Goal: Information Seeking & Learning: Learn about a topic

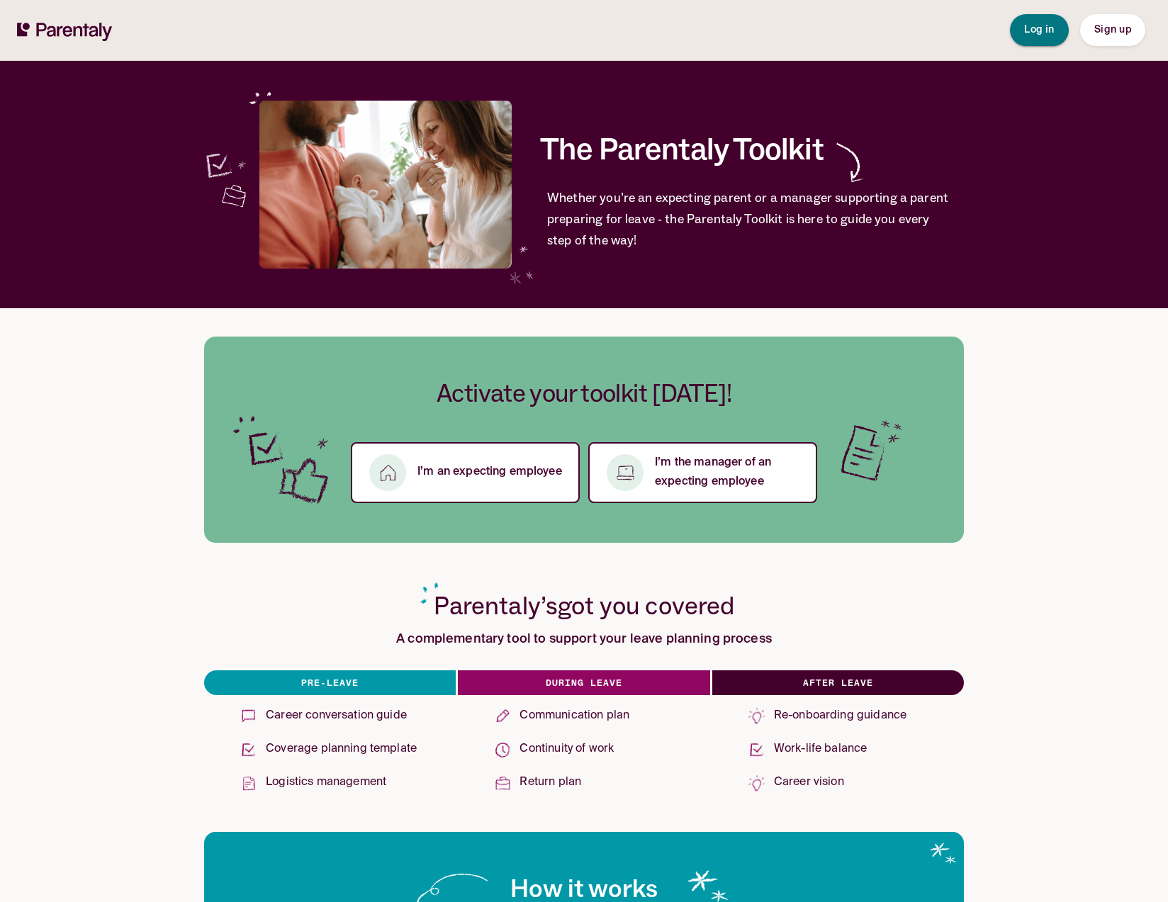
click at [1043, 23] on span "Log in" at bounding box center [1039, 30] width 30 height 15
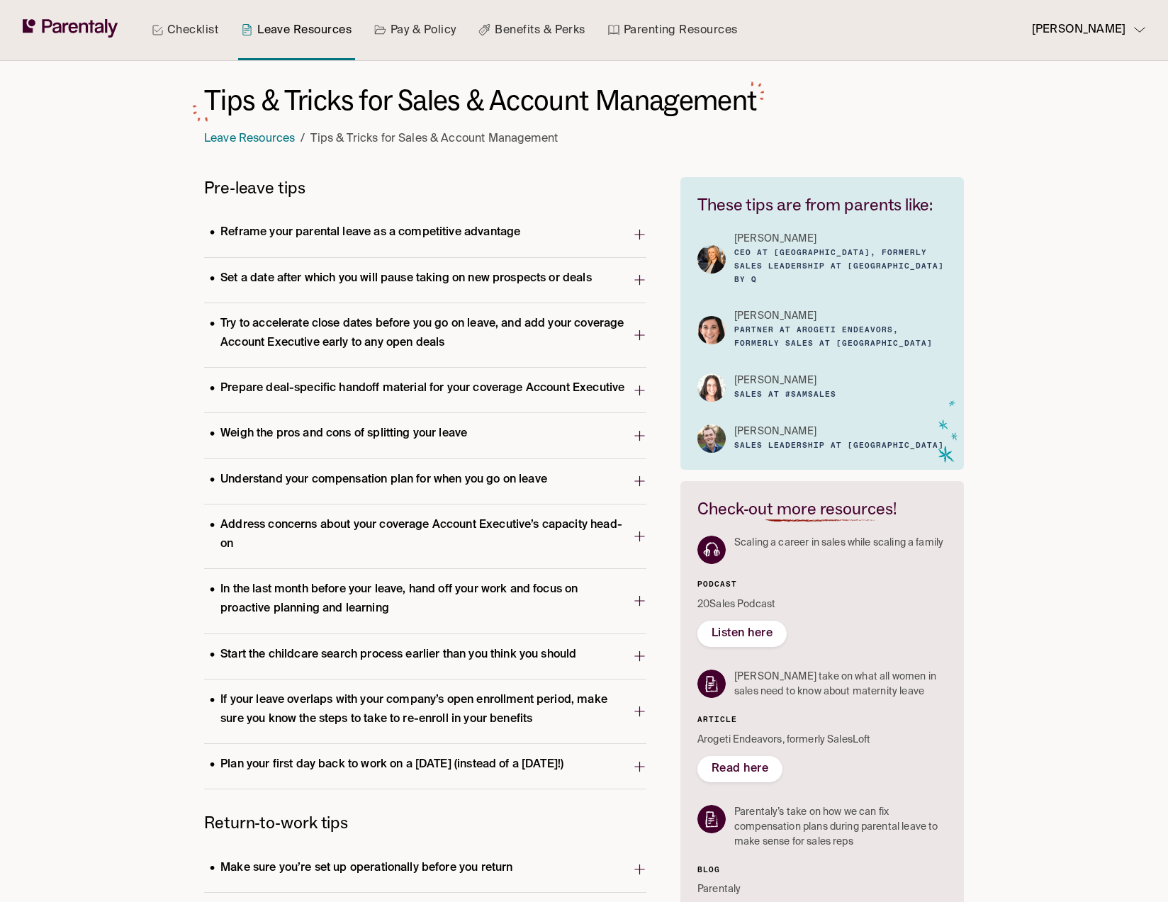
click at [310, 228] on p "Reframe your parental leave as a competitive advantage" at bounding box center [365, 232] width 322 height 19
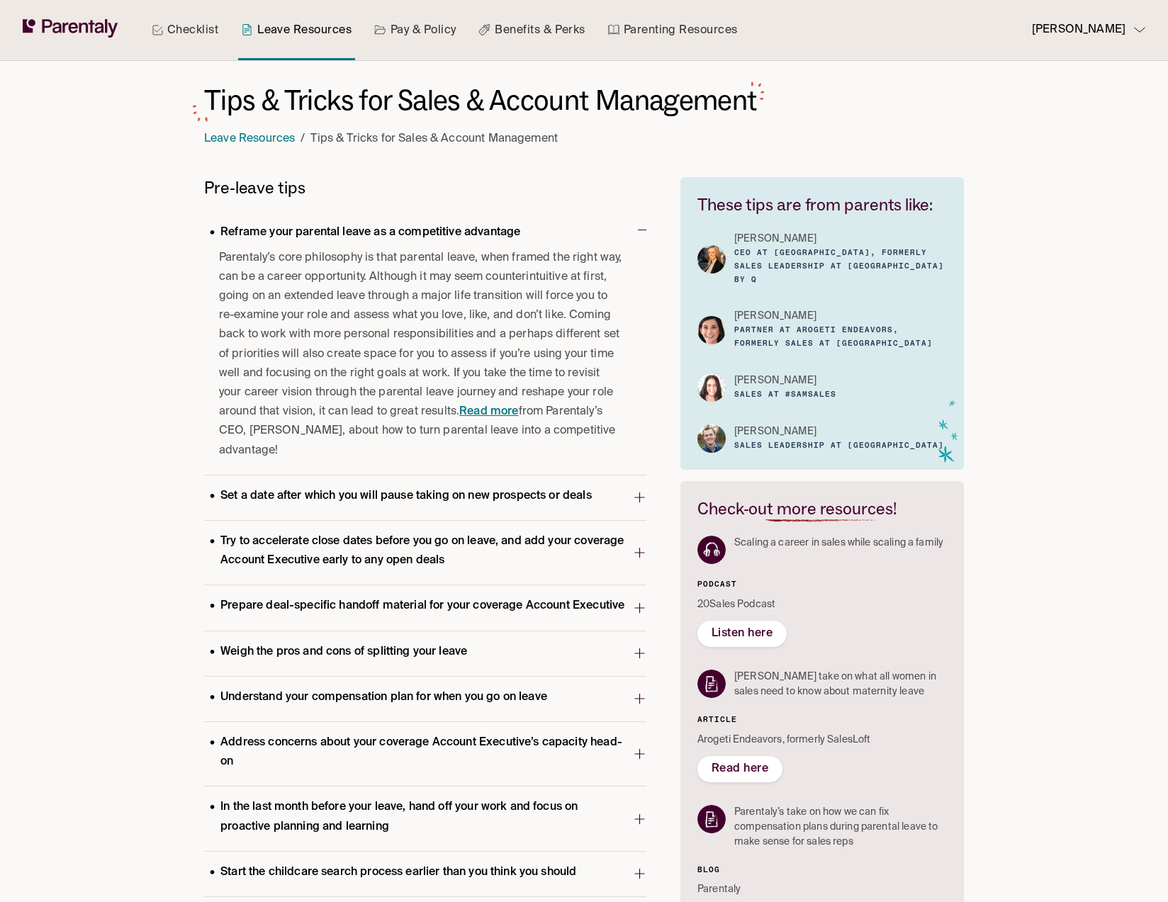
click at [316, 229] on p "Reframe your parental leave as a competitive advantage" at bounding box center [365, 232] width 322 height 19
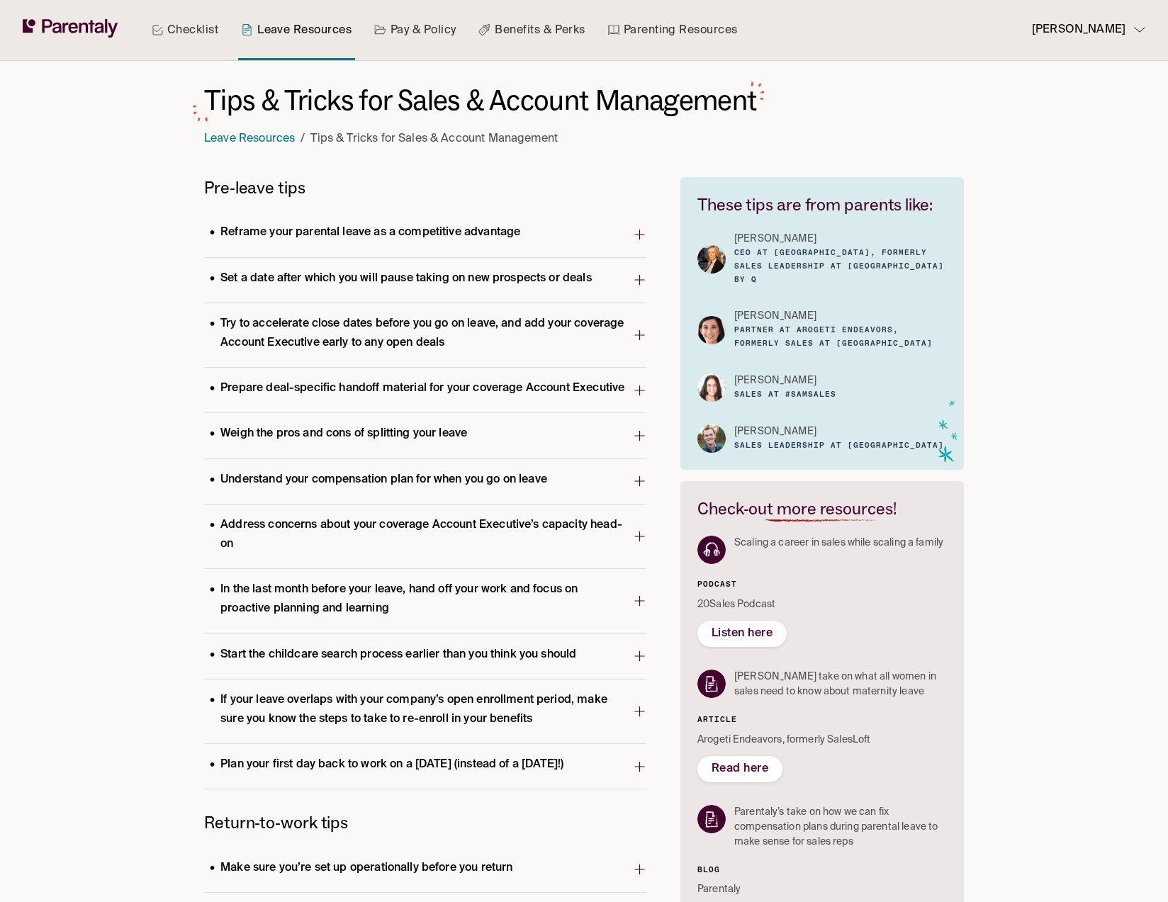
click at [318, 271] on p "Set a date after which you will pause taking on new prospects or deals" at bounding box center [400, 278] width 393 height 19
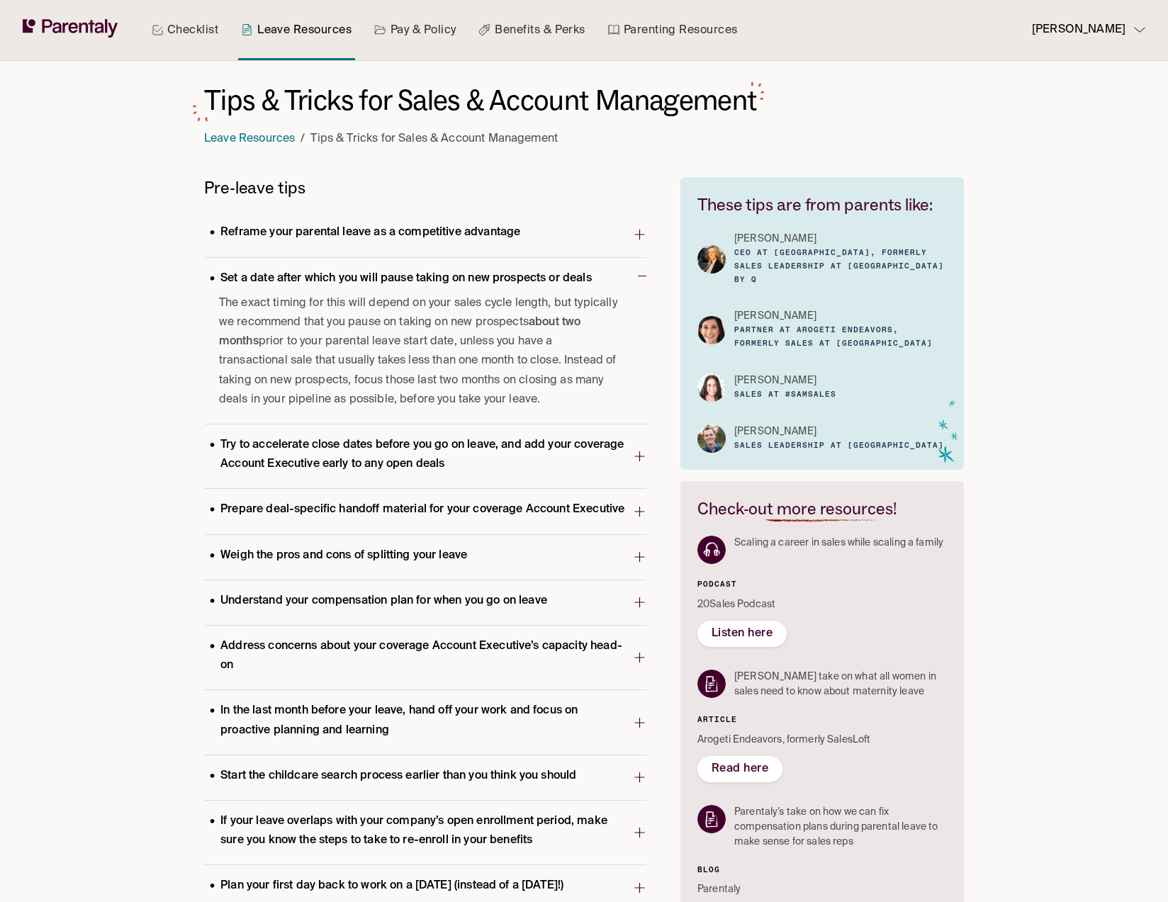
click at [318, 271] on p "Set a date after which you will pause taking on new prospects or deals" at bounding box center [400, 278] width 393 height 19
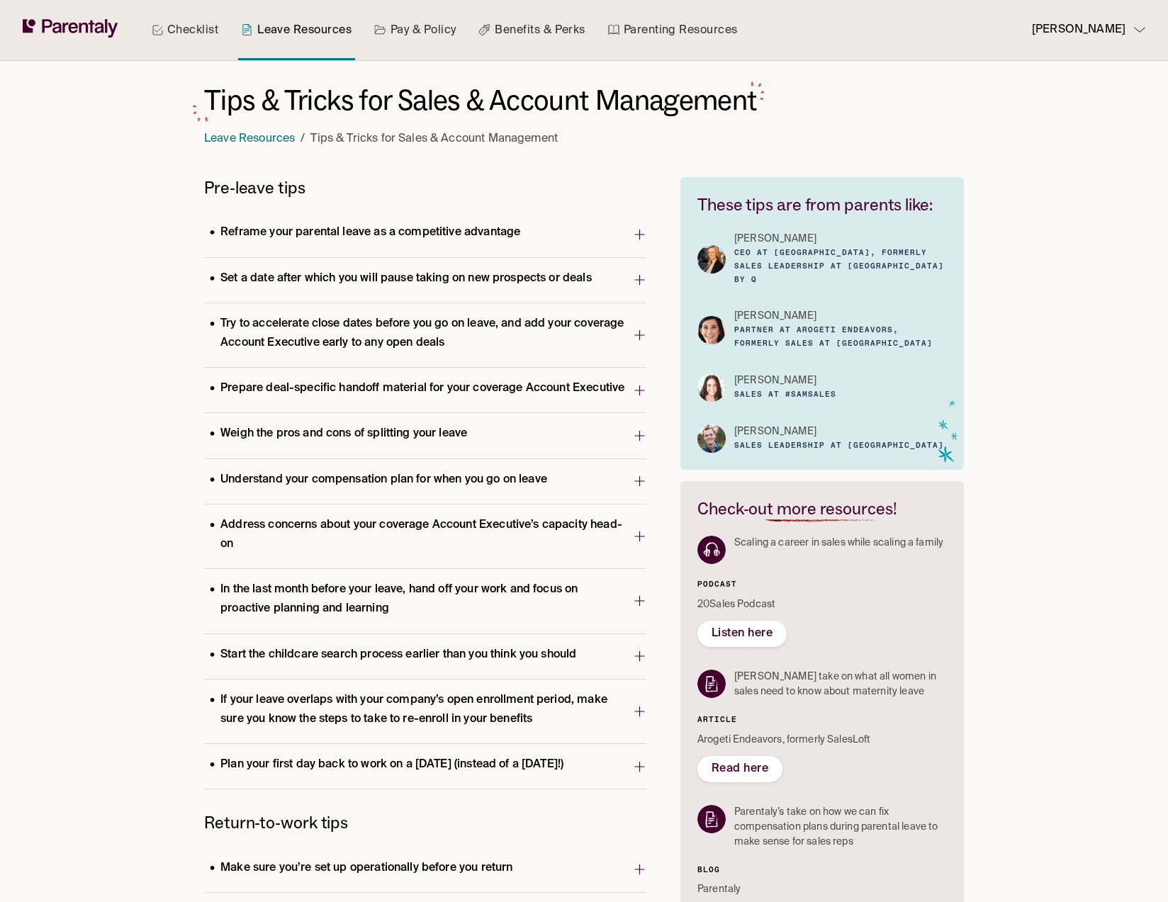
click at [318, 271] on p "Set a date after which you will pause taking on new prospects or deals" at bounding box center [400, 278] width 393 height 19
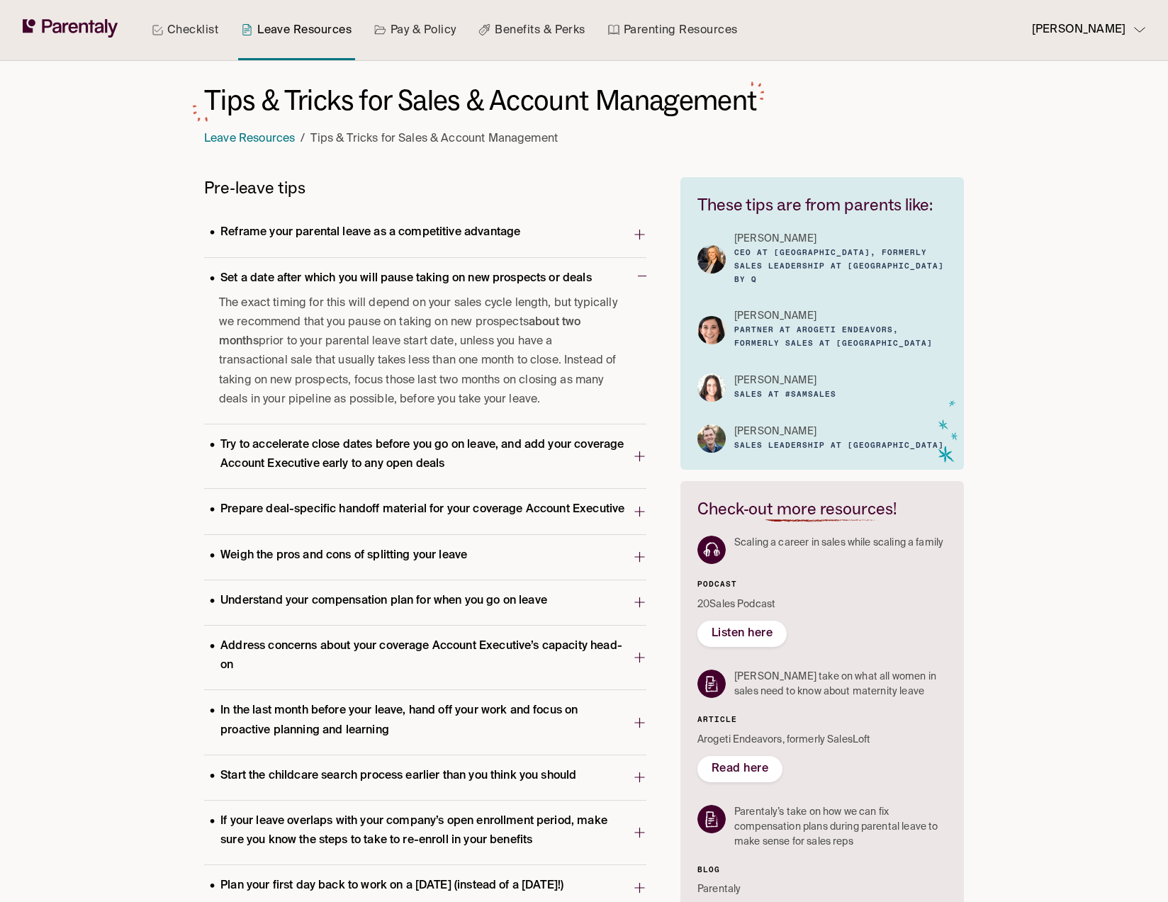
click at [307, 276] on p "Set a date after which you will pause taking on new prospects or deals" at bounding box center [400, 278] width 393 height 19
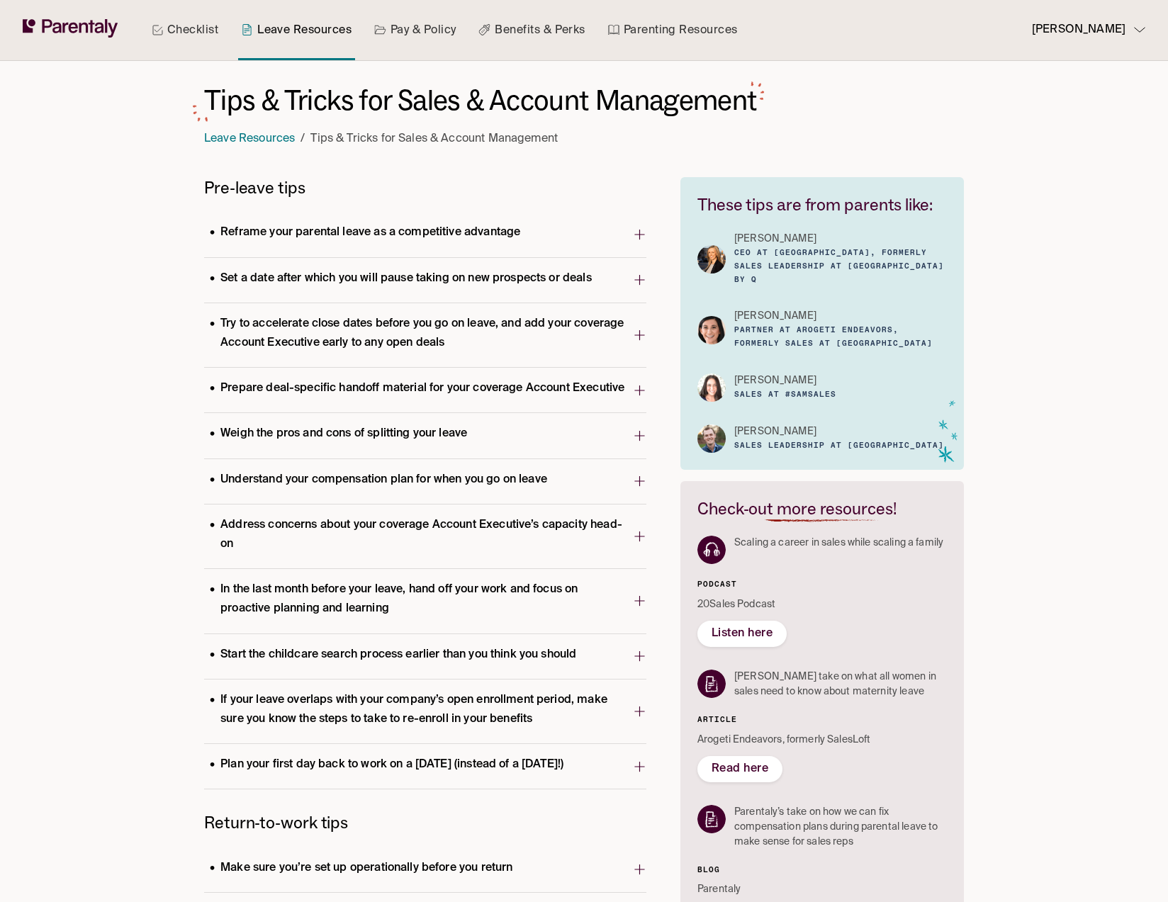
click at [307, 276] on p "Set a date after which you will pause taking on new prospects or deals" at bounding box center [400, 278] width 393 height 19
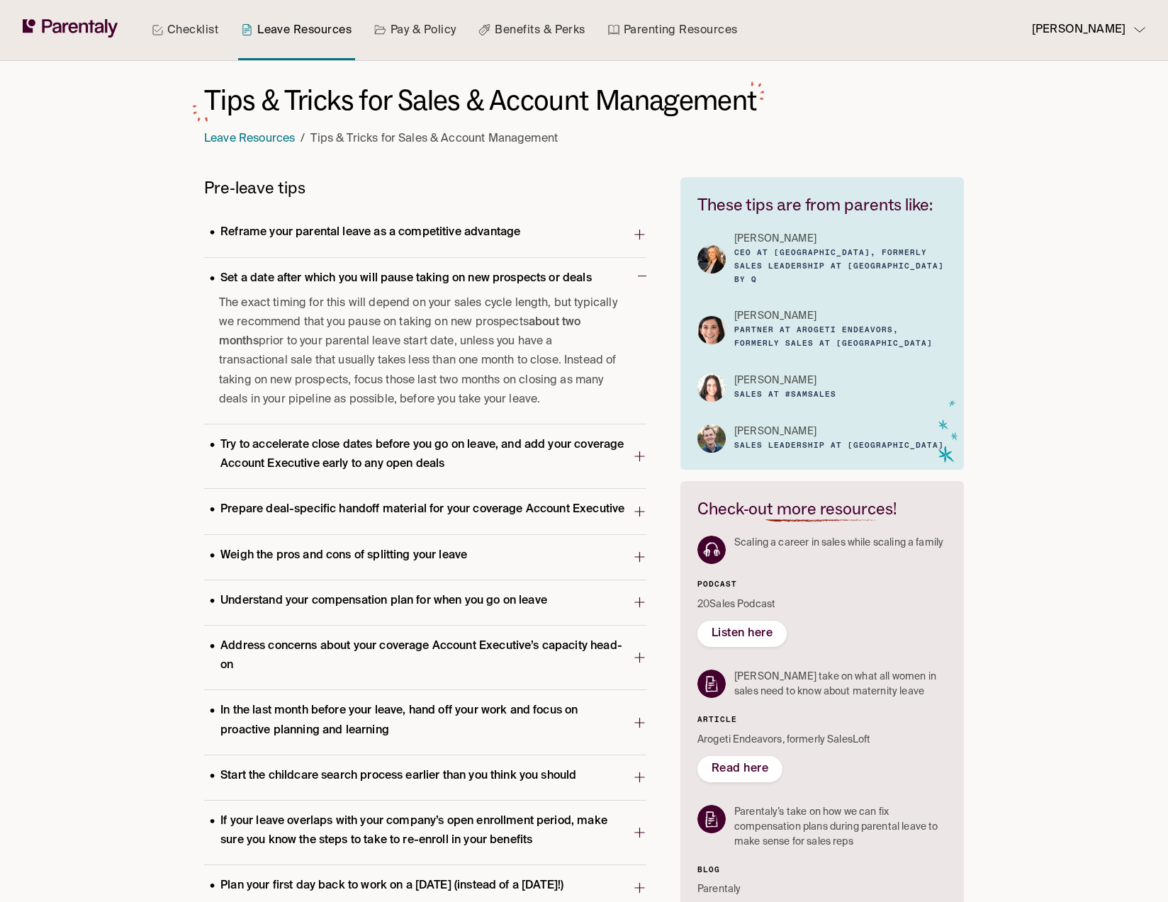
click at [307, 276] on p "Set a date after which you will pause taking on new prospects or deals" at bounding box center [400, 278] width 393 height 19
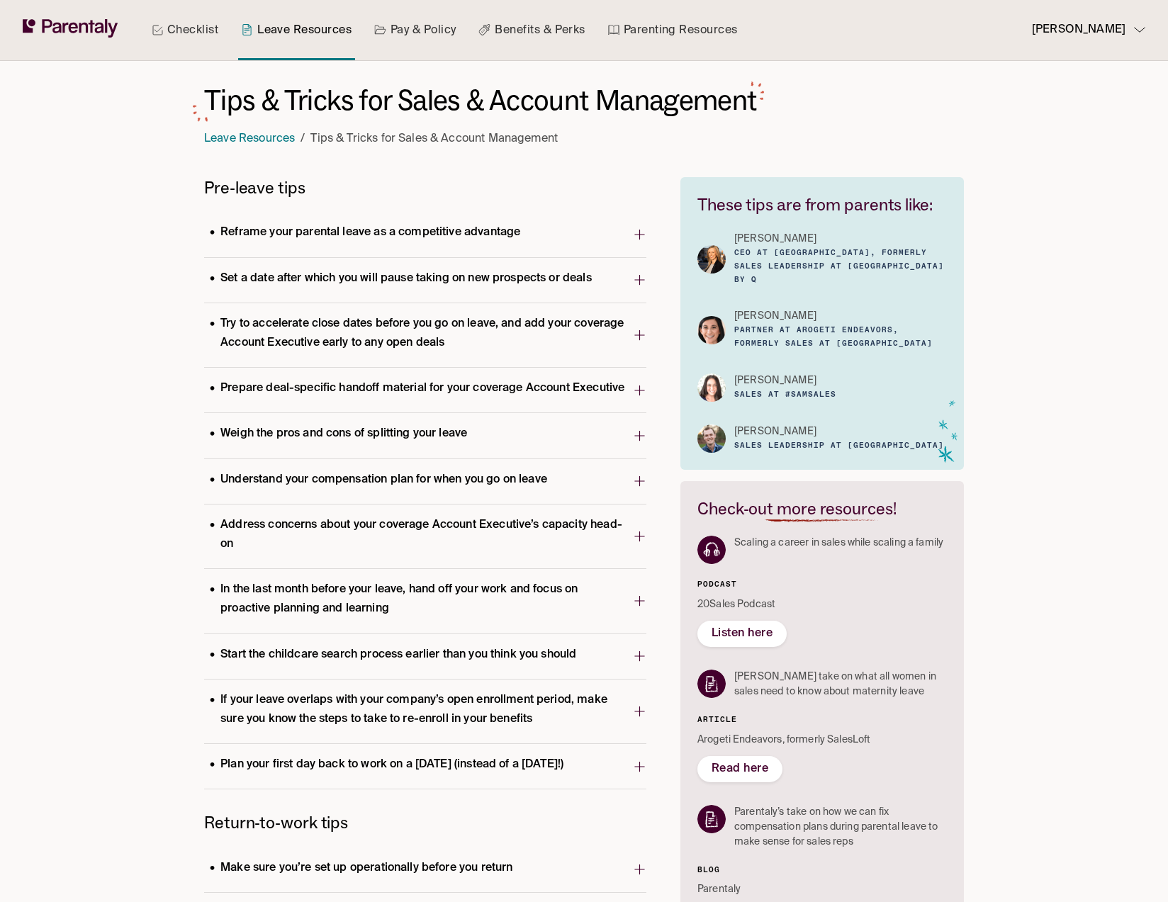
click at [307, 276] on p "Set a date after which you will pause taking on new prospects or deals" at bounding box center [400, 278] width 393 height 19
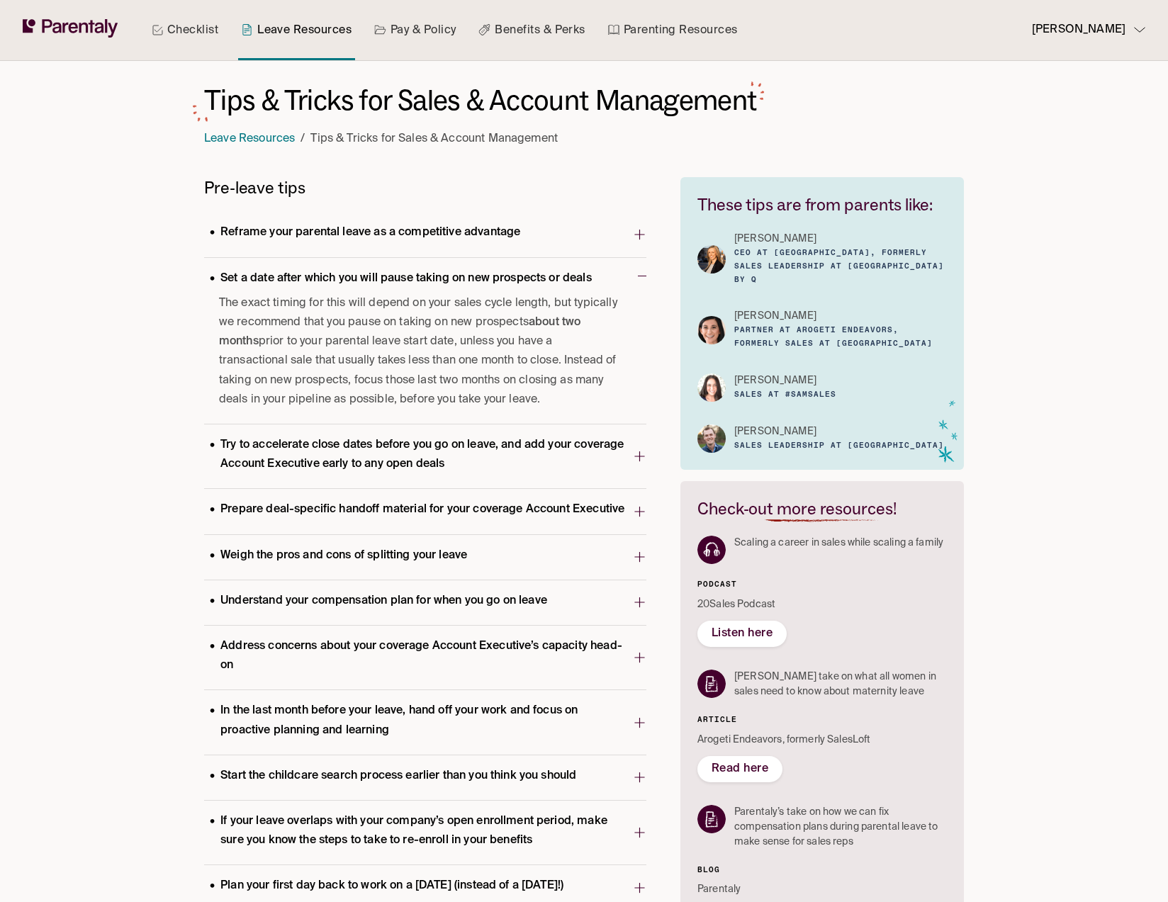
click at [307, 276] on p "Set a date after which you will pause taking on new prospects or deals" at bounding box center [400, 278] width 393 height 19
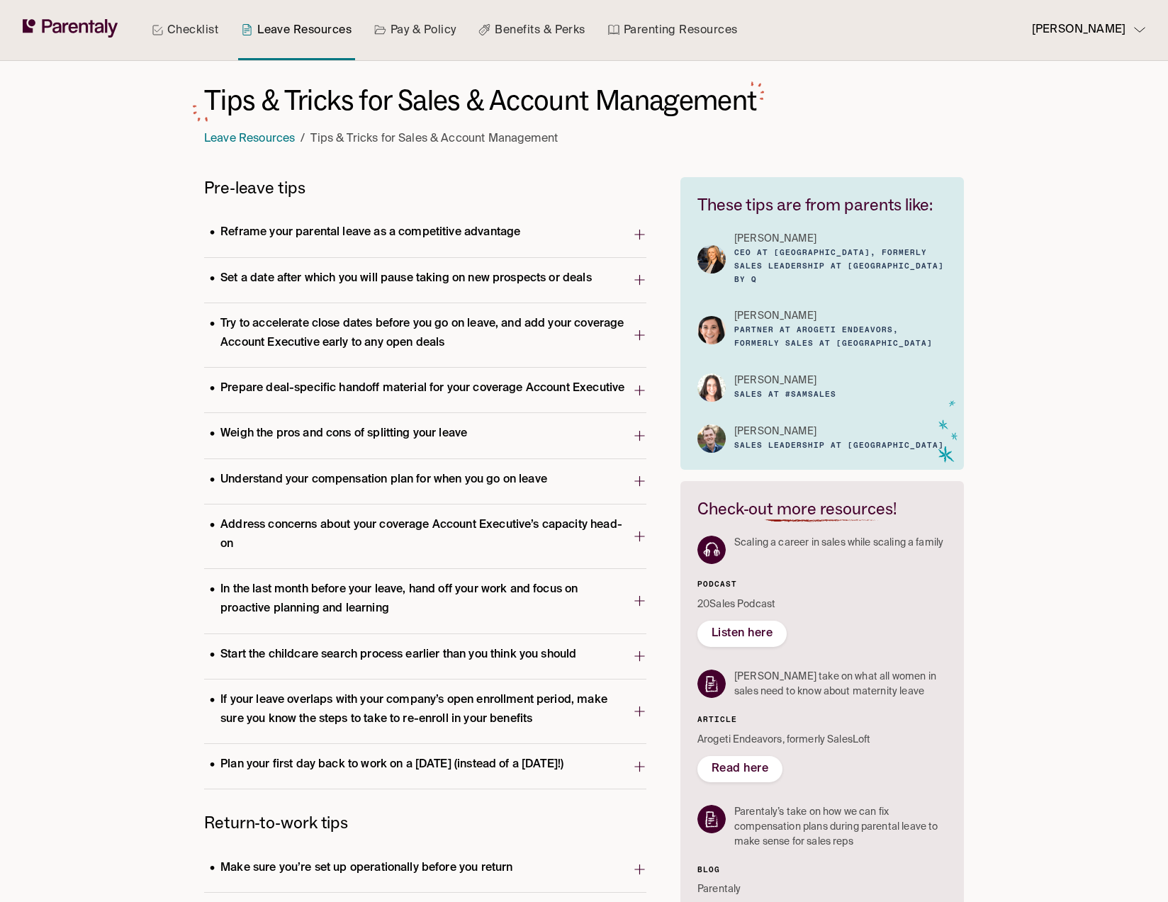
click at [290, 327] on p "Try to accelerate close dates before you go on leave, and add your coverage Acc…" at bounding box center [418, 334] width 429 height 38
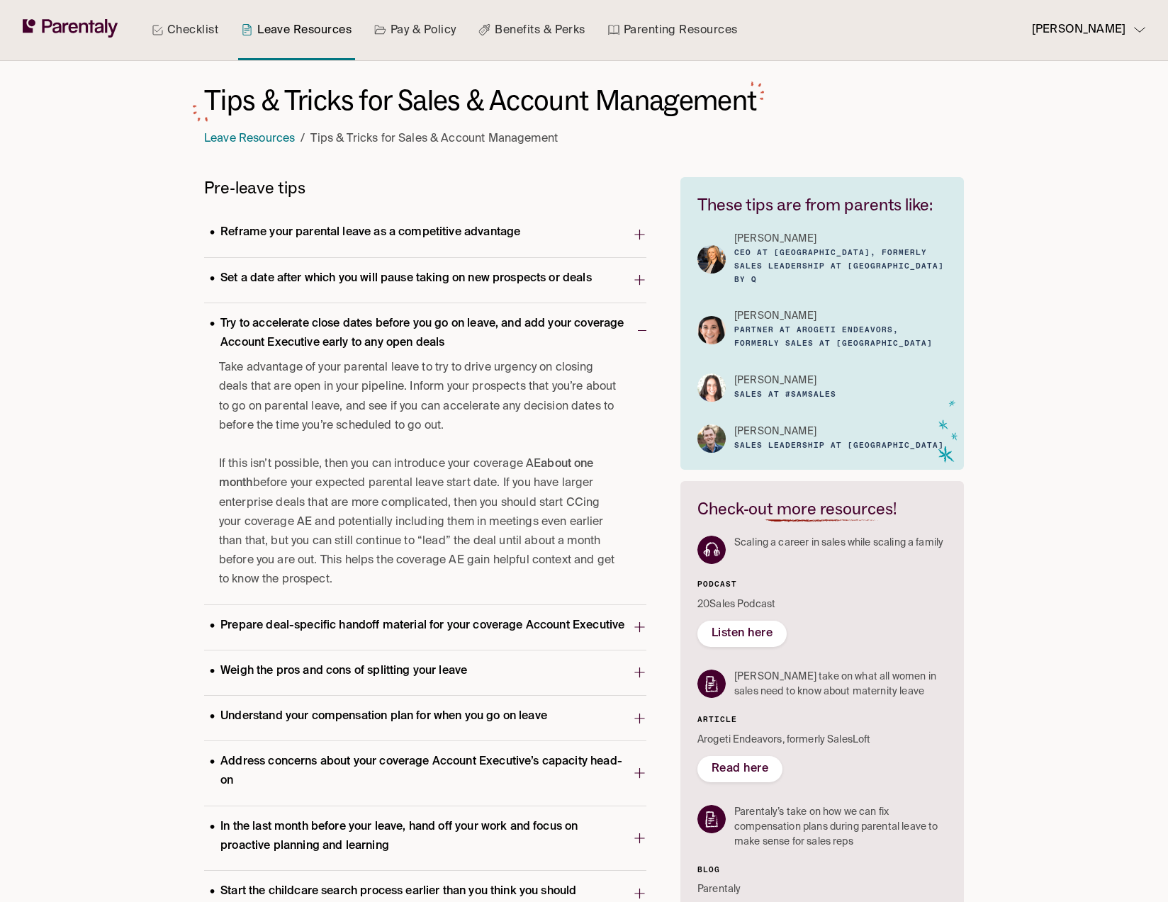
click at [415, 335] on p "Try to accelerate close dates before you go on leave, and add your coverage Acc…" at bounding box center [421, 334] width 434 height 38
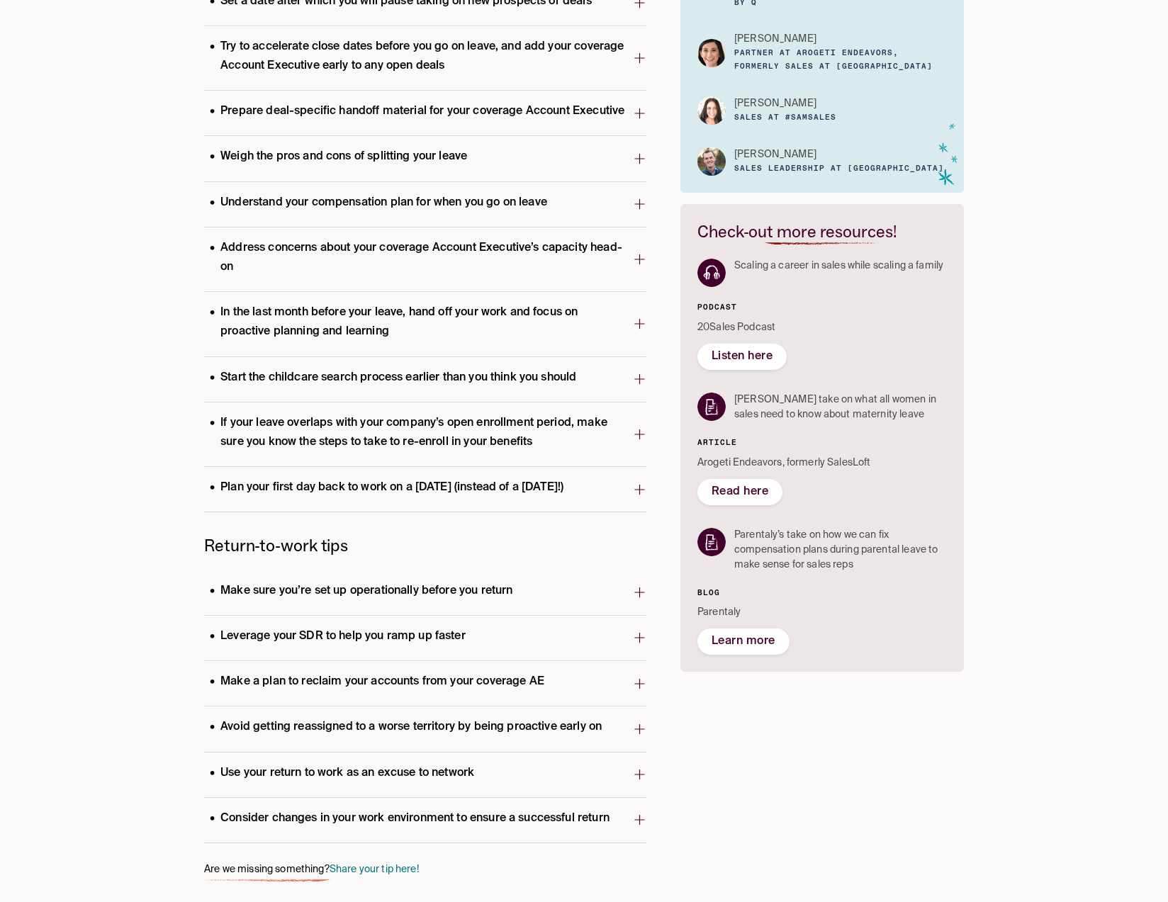
scroll to position [283, 0]
click at [427, 601] on p "Make sure you’re set up operationally before you return" at bounding box center [361, 591] width 314 height 19
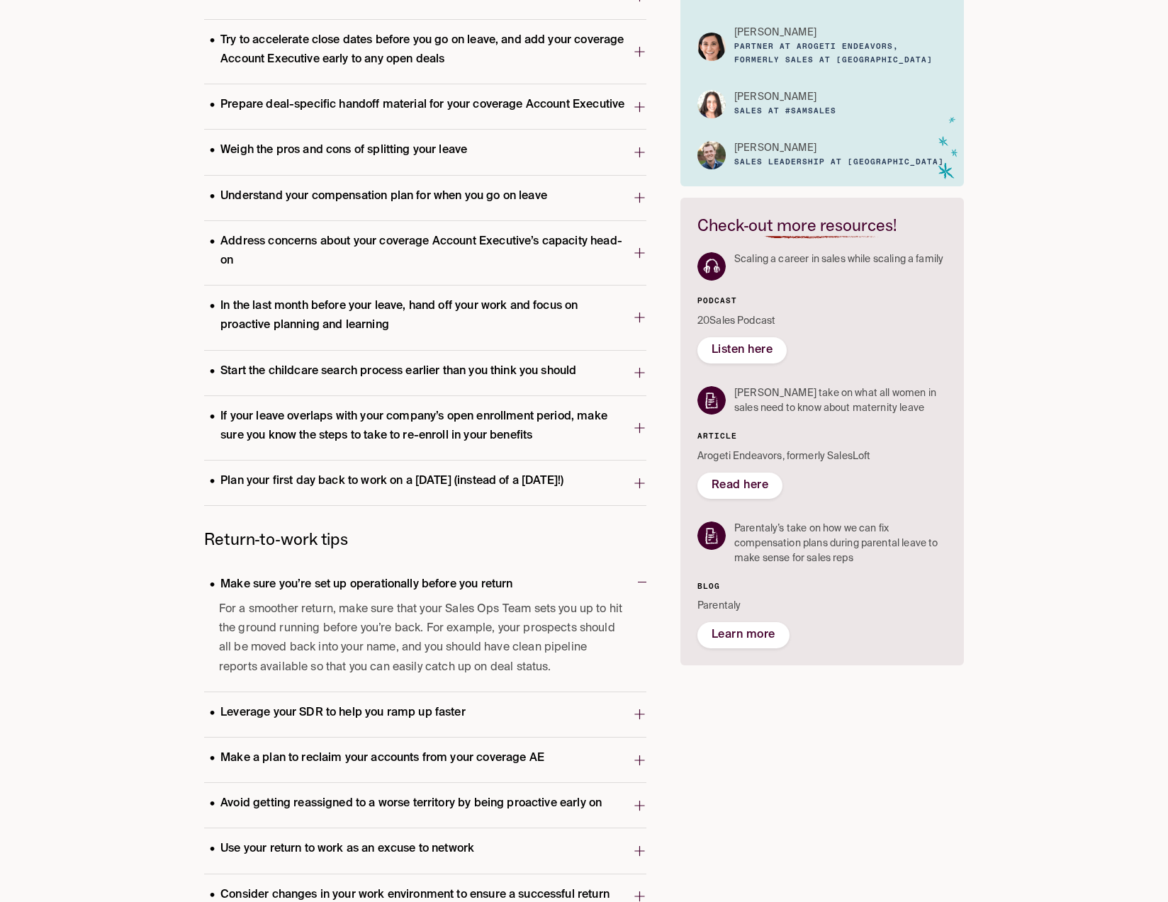
click at [463, 595] on p "Make sure you’re set up operationally before you return" at bounding box center [361, 584] width 314 height 19
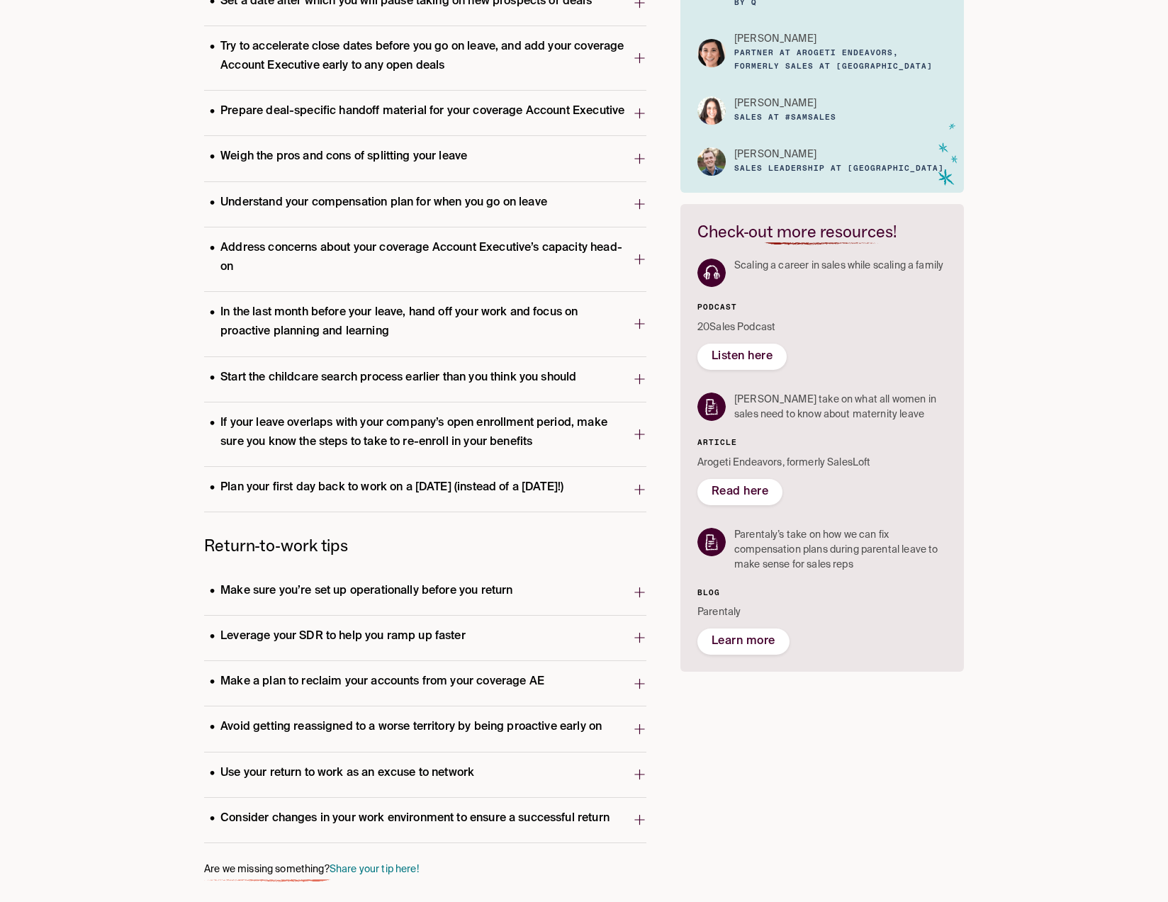
click at [459, 498] on p "Plan your first day back to work on a Wednesday (instead of a Monday!)" at bounding box center [386, 487] width 365 height 19
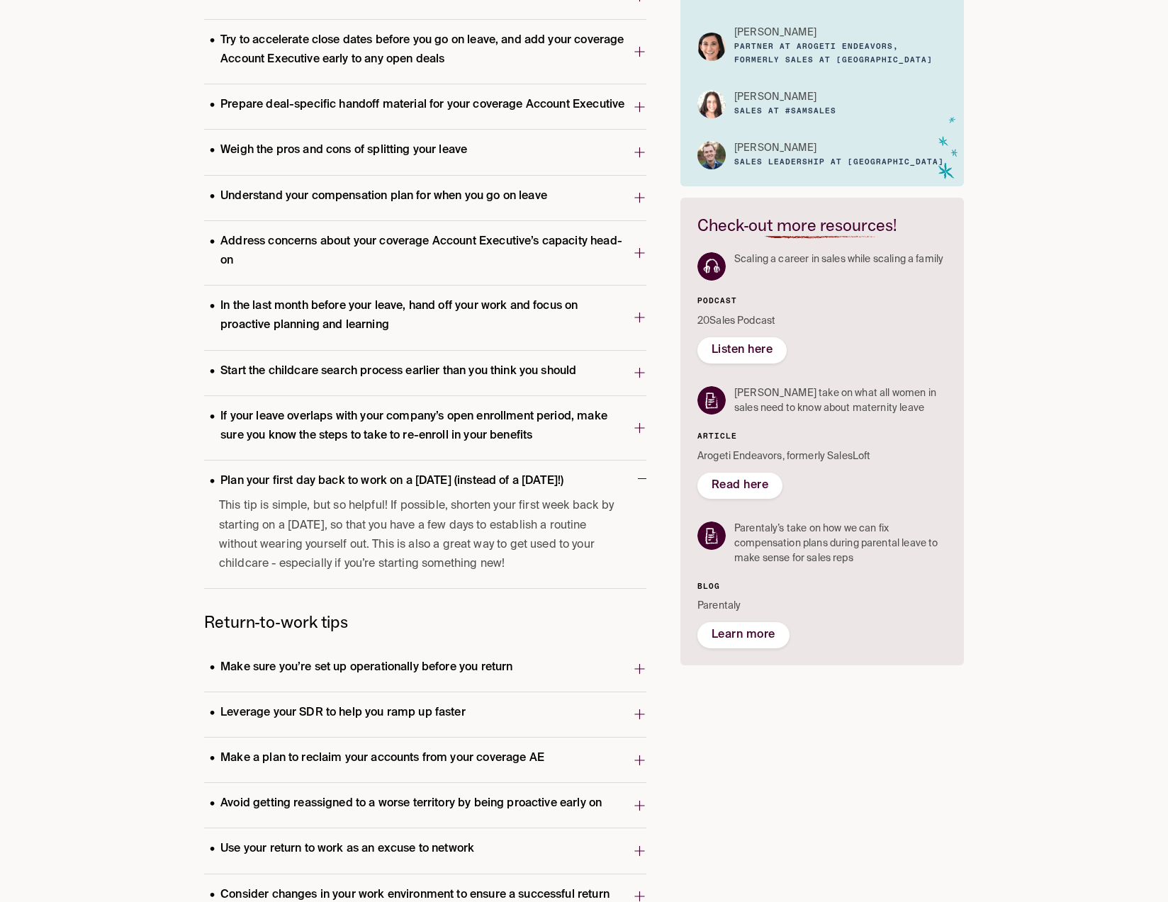
click at [449, 491] on p "Plan your first day back to work on a Wednesday (instead of a Monday!)" at bounding box center [386, 481] width 365 height 19
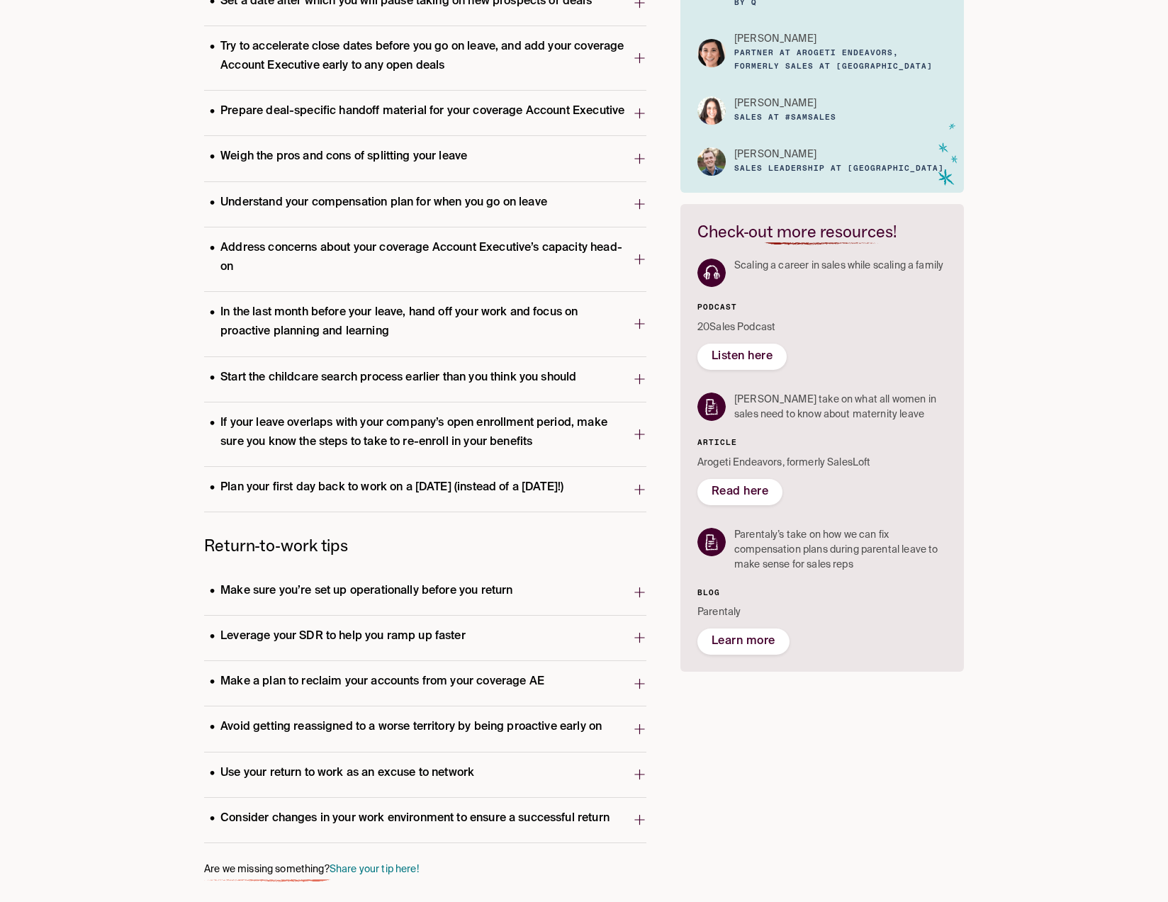
click at [444, 388] on p "Start the childcare search process earlier than you think you should" at bounding box center [393, 378] width 378 height 19
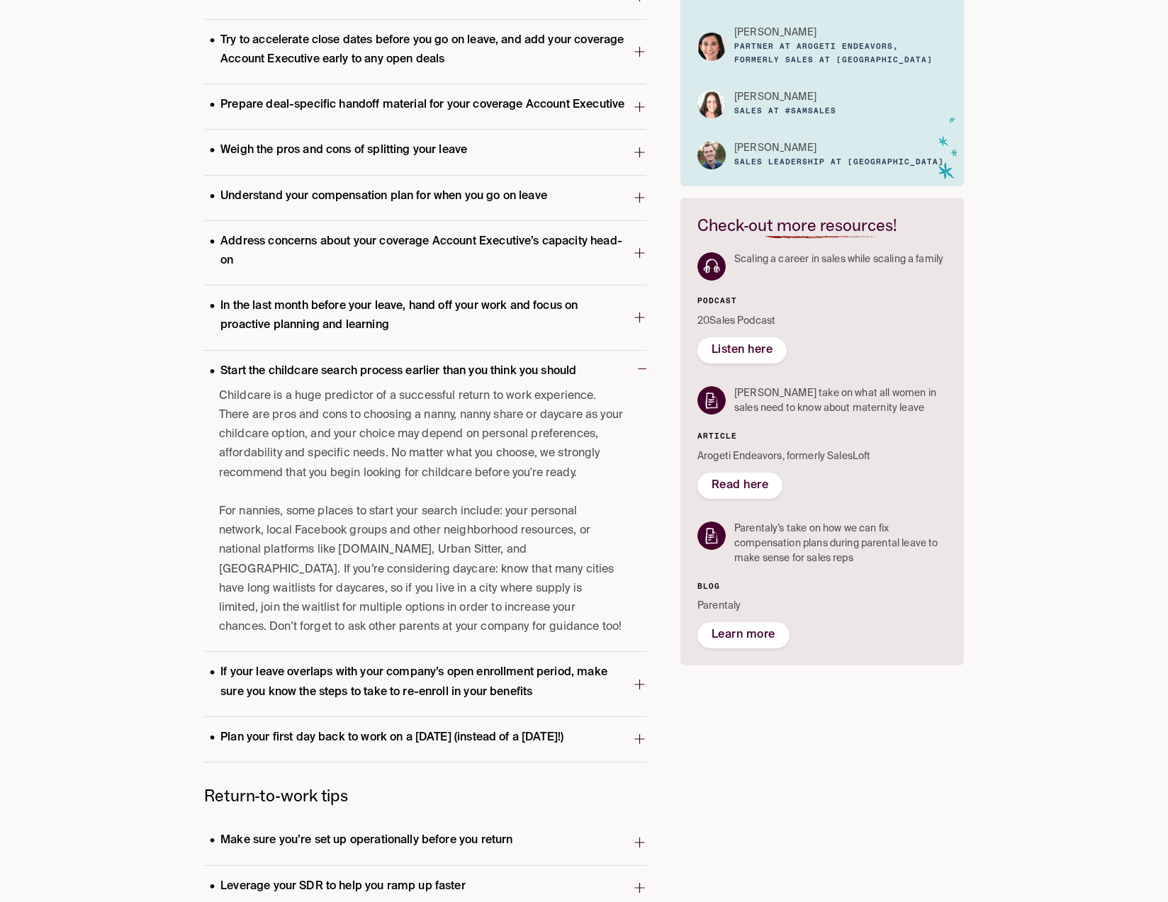
click at [444, 381] on p "Start the childcare search process earlier than you think you should" at bounding box center [393, 371] width 378 height 19
